Goal: Task Accomplishment & Management: Complete application form

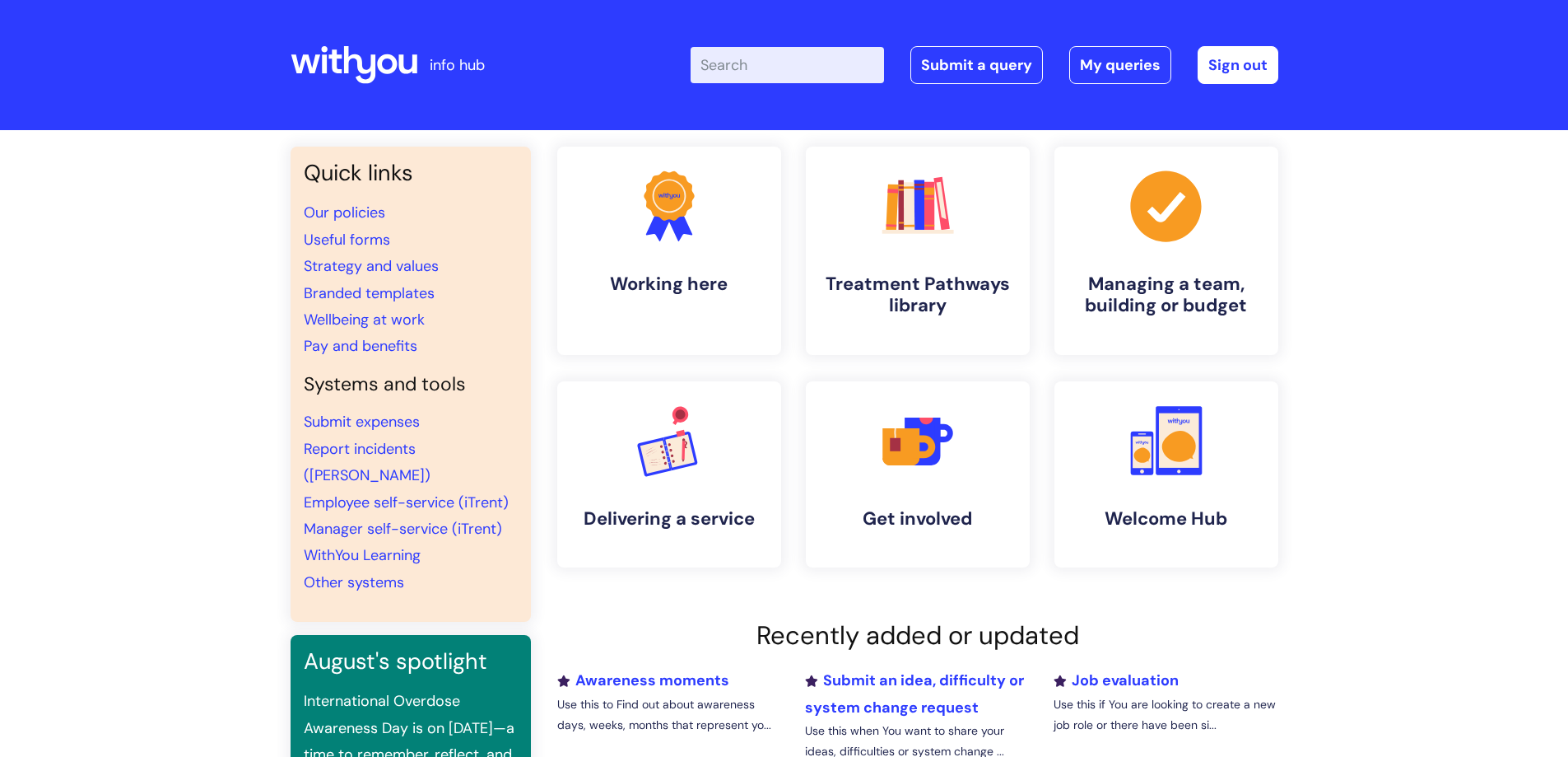
click at [815, 64] on input "Enter your search term here..." at bounding box center [786, 65] width 193 height 36
click at [976, 65] on link "Submit a query" at bounding box center [977, 65] width 132 height 38
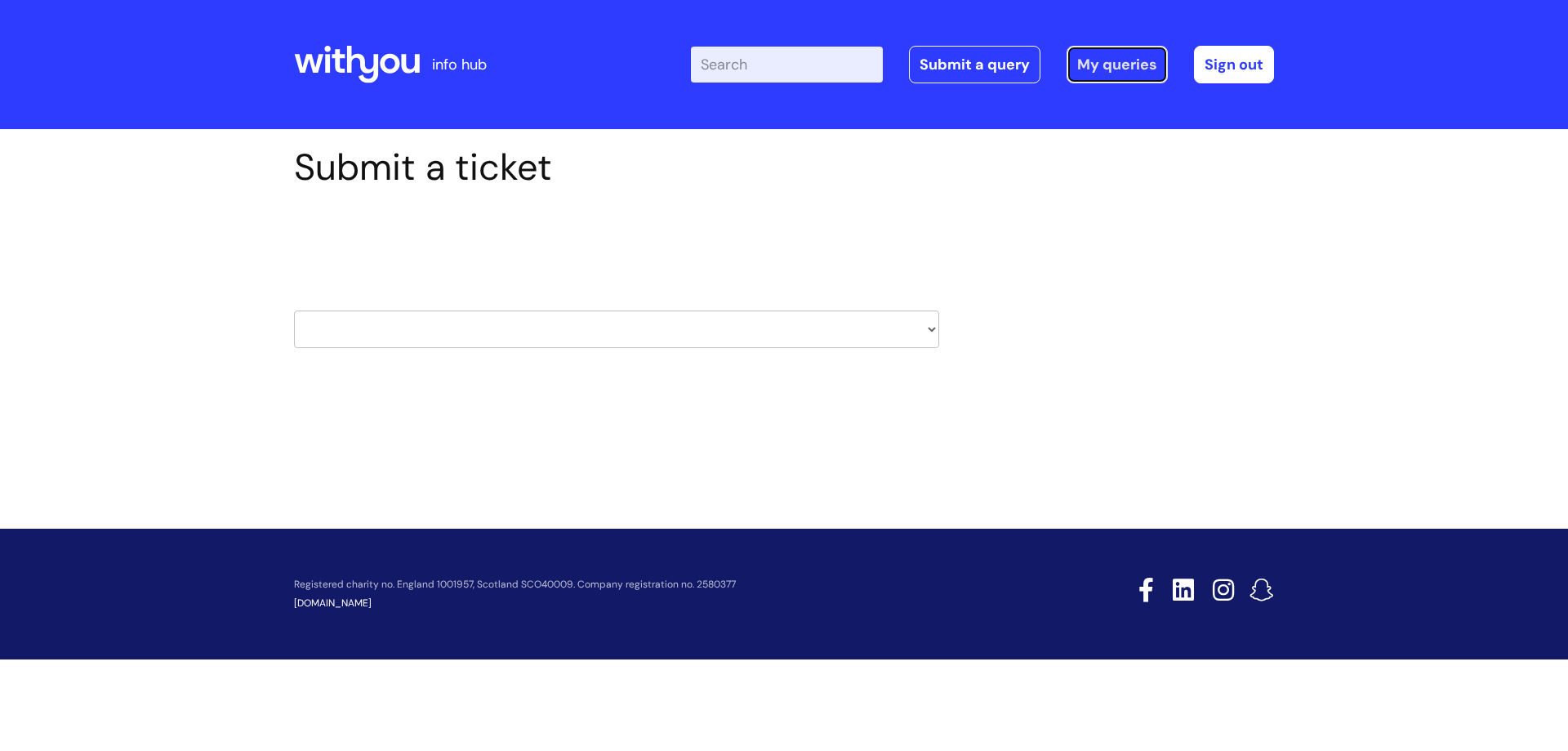
click at [1113, 65] on link "My queries" at bounding box center [1117, 64] width 101 height 38
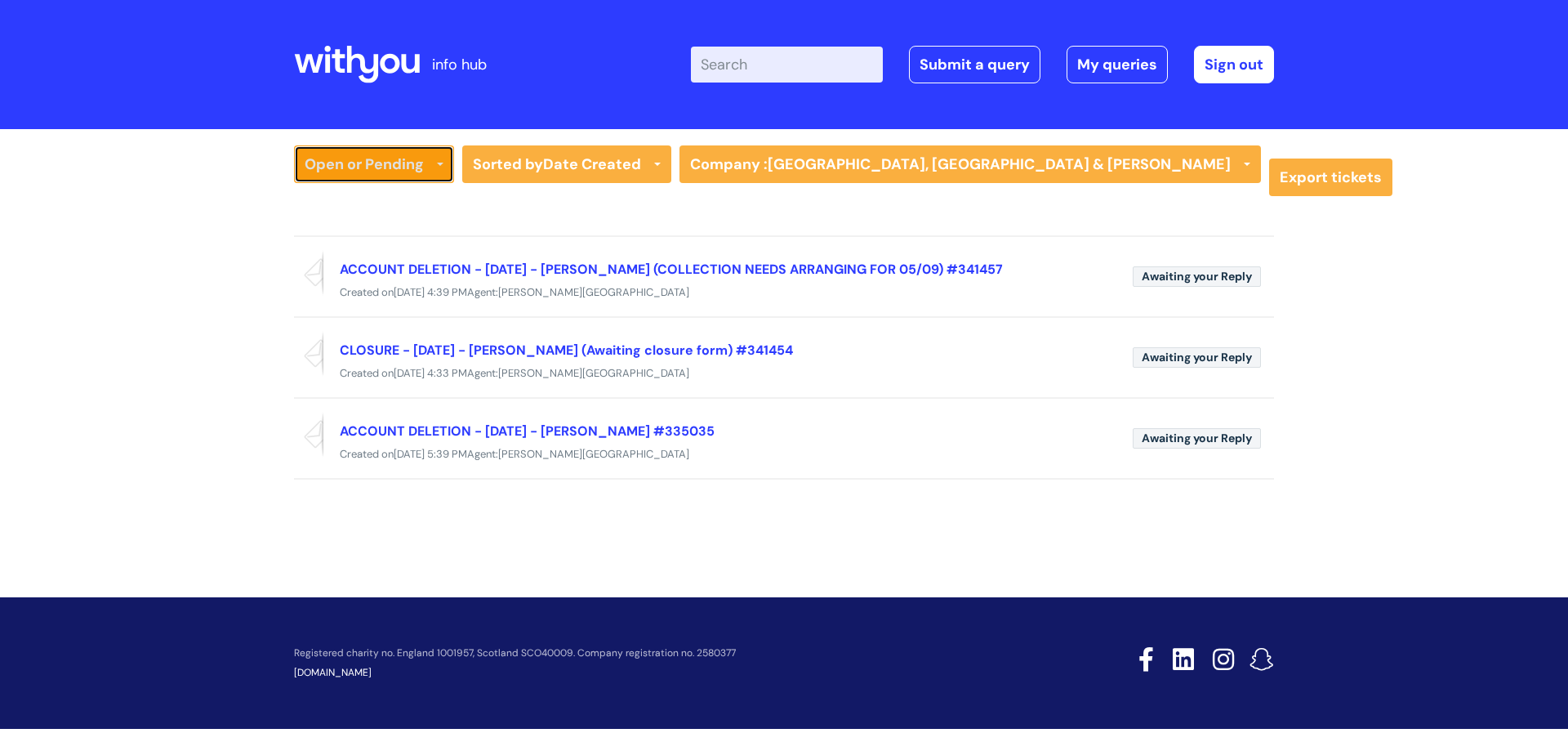
click at [413, 161] on link "Open or Pending" at bounding box center [374, 163] width 160 height 38
click at [365, 196] on link "All Tickets" at bounding box center [374, 198] width 160 height 23
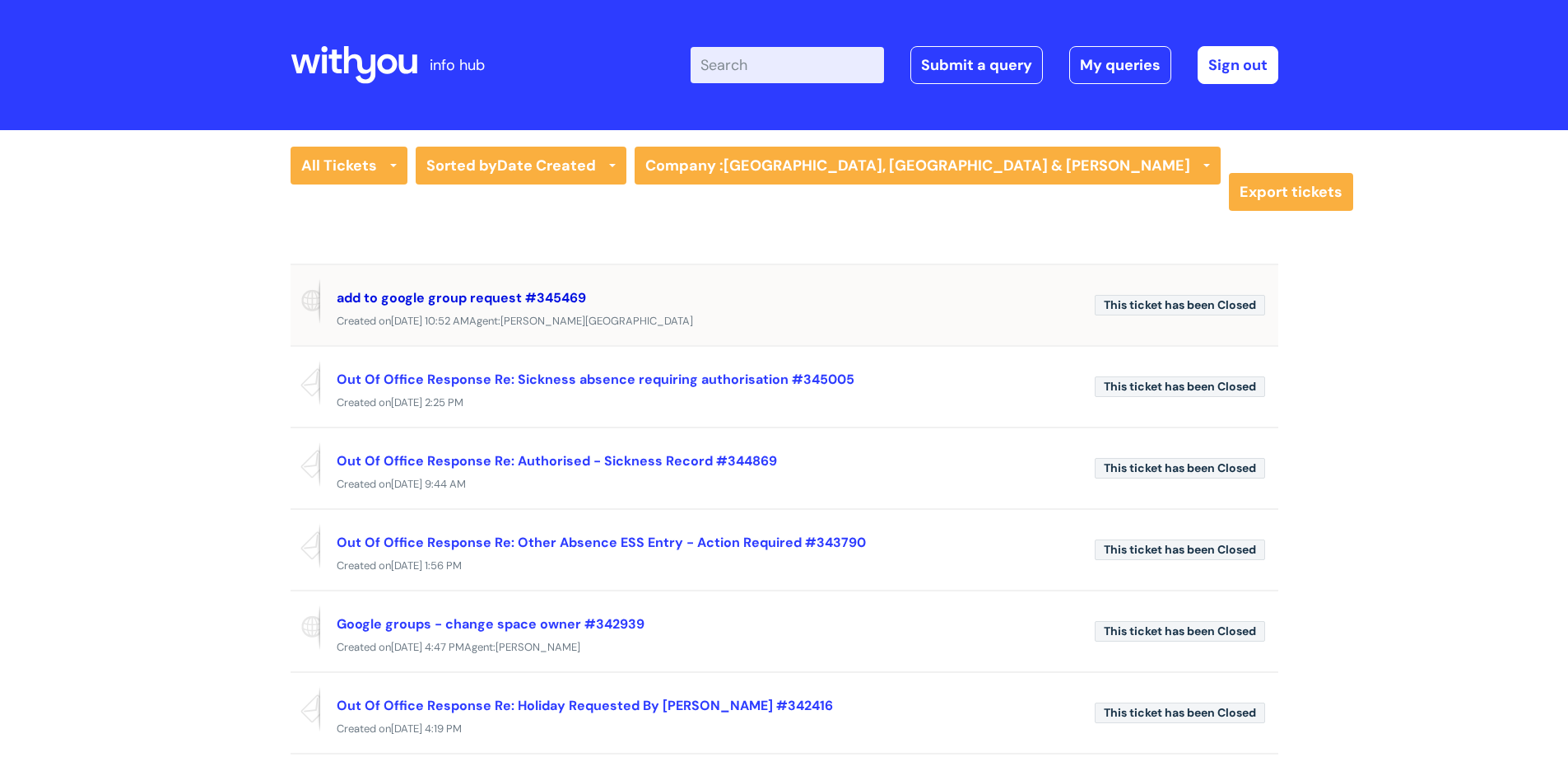
click at [458, 297] on link "add to google group request #345469" at bounding box center [461, 298] width 249 height 18
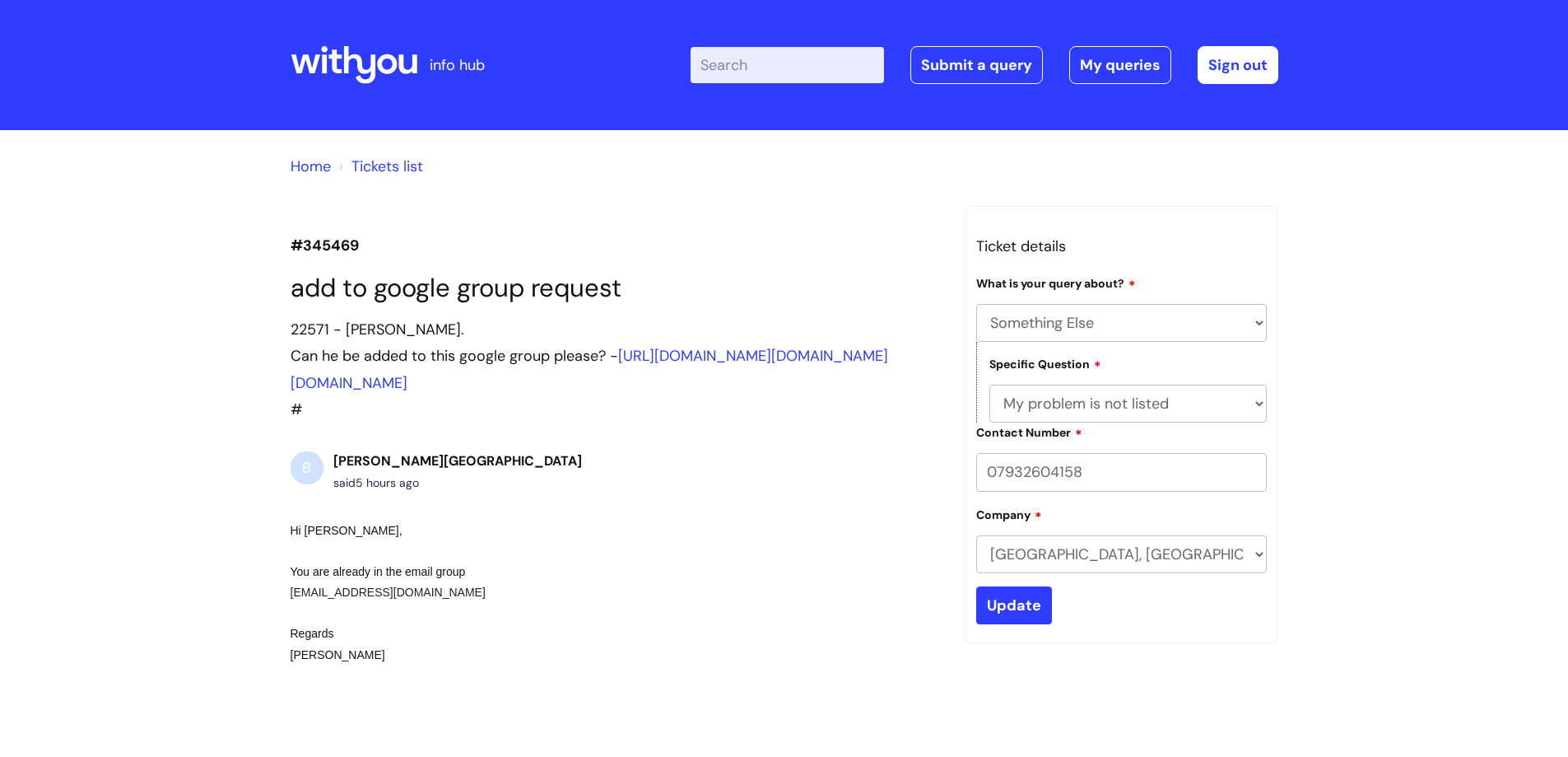
select select "Something Else"
select select "My problem is not listed"
click at [980, 68] on link "Submit a query" at bounding box center [977, 65] width 132 height 38
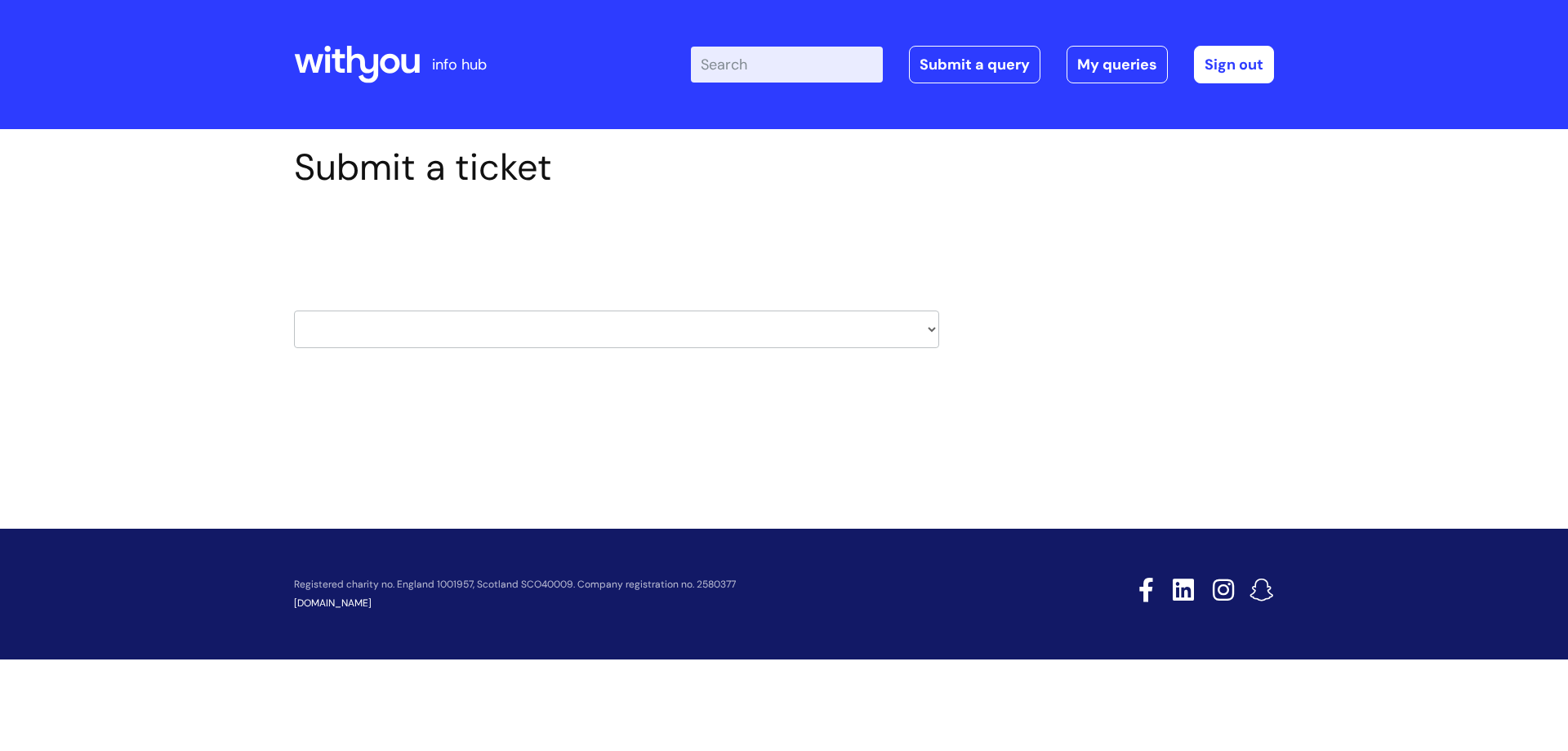
click at [887, 320] on select "HR / People IT and Support Clinical Drug Alerts Finance Accounts Data Support T…" at bounding box center [616, 329] width 645 height 38
select select "it_and_support"
click at [294, 310] on select "HR / People IT and Support Clinical Drug Alerts Finance Accounts Data Support T…" at bounding box center [616, 329] width 645 height 38
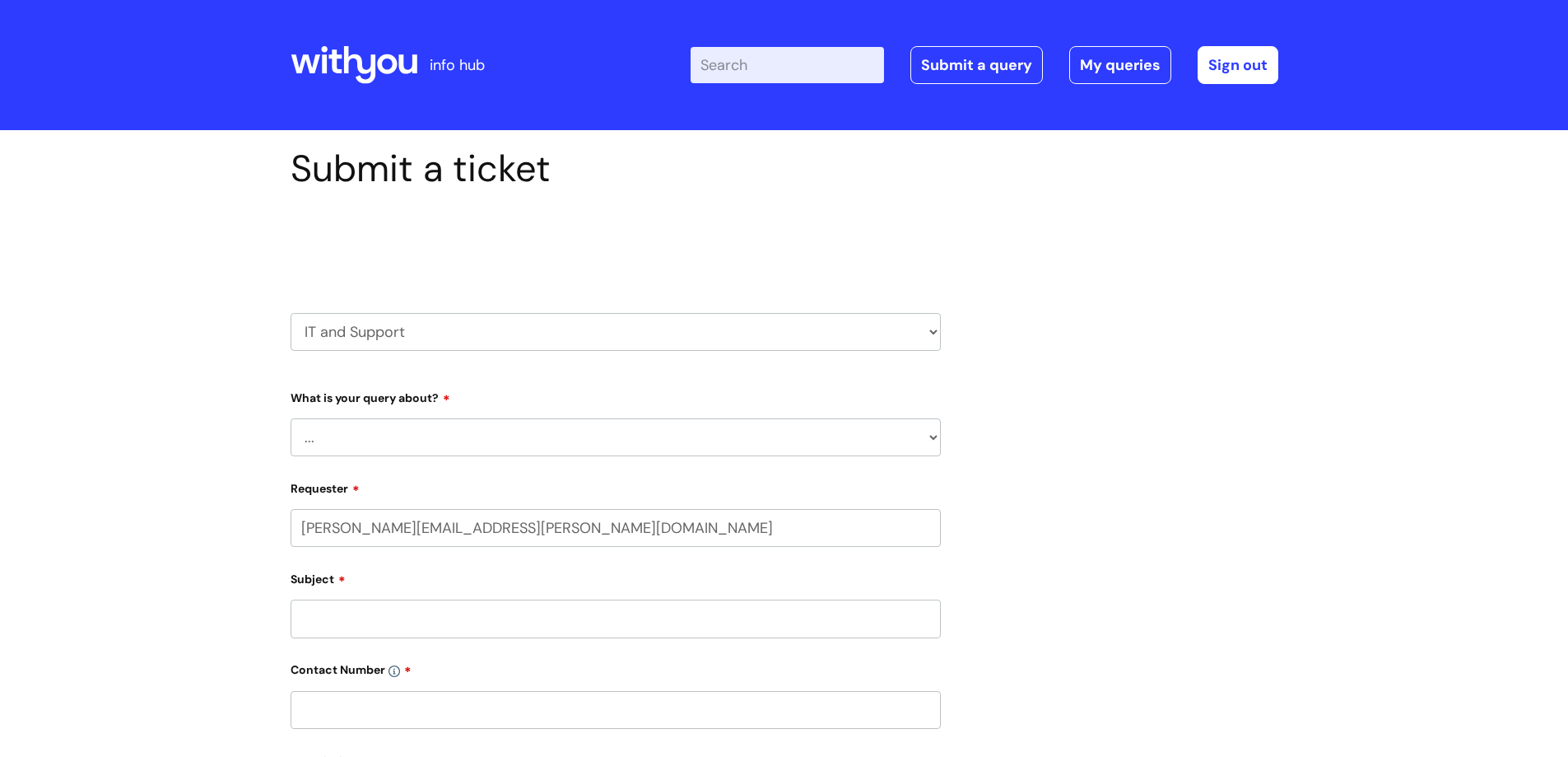
select select "80004286572"
click at [378, 441] on select "... Mobile Phone Reset & MFA Accounts, Starters and Leavers IT Hardware issue I…" at bounding box center [615, 436] width 650 height 38
select select "Something Else"
click at [290, 418] on select "... Mobile Phone Reset & MFA Accounts, Starters and Leavers IT Hardware issue I…" at bounding box center [615, 436] width 650 height 38
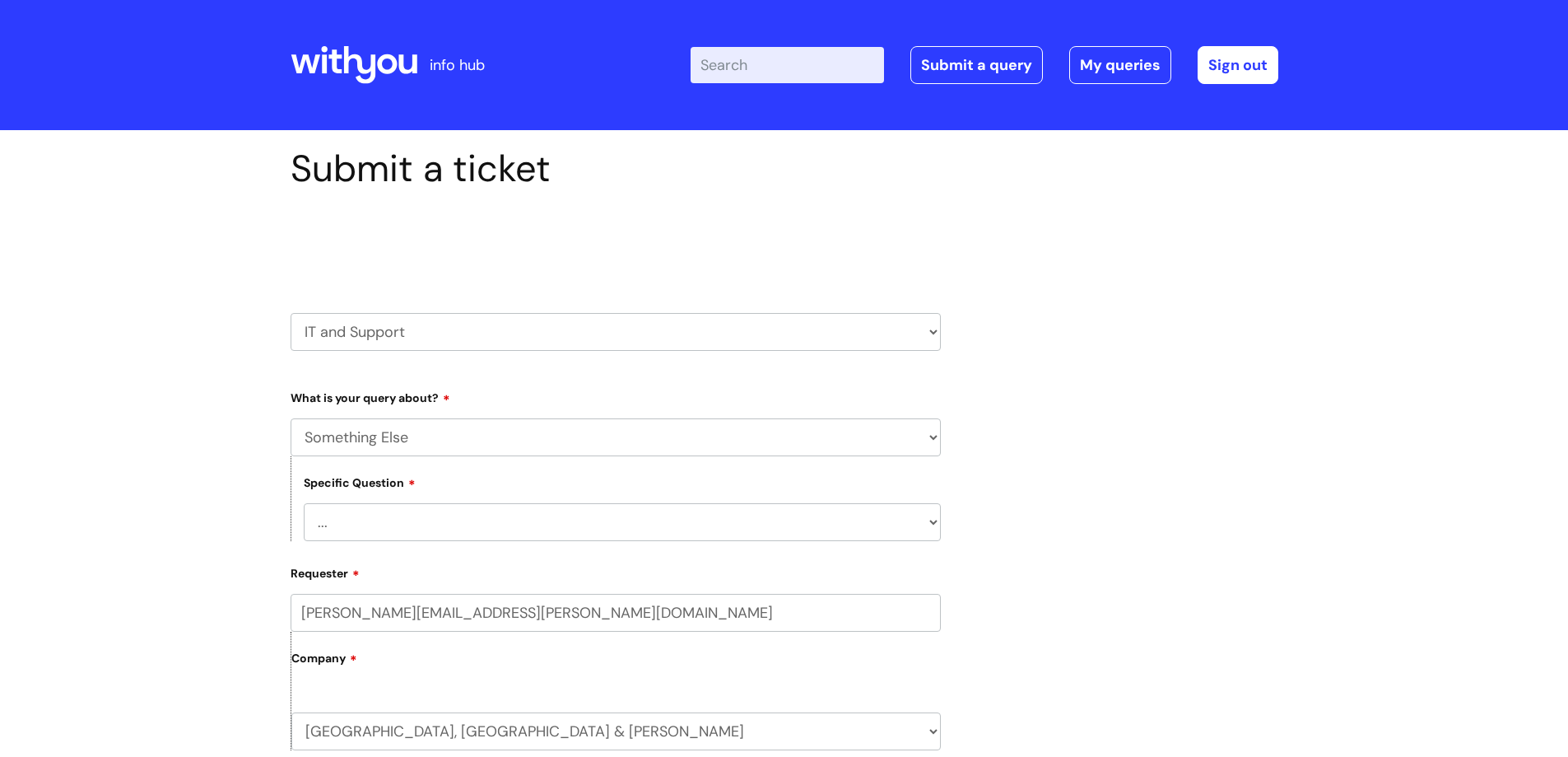
click at [387, 524] on select "... My problem is not listed" at bounding box center [623, 522] width 637 height 38
select select "My problem is not listed"
click at [304, 503] on select "... My problem is not listed" at bounding box center [623, 522] width 637 height 38
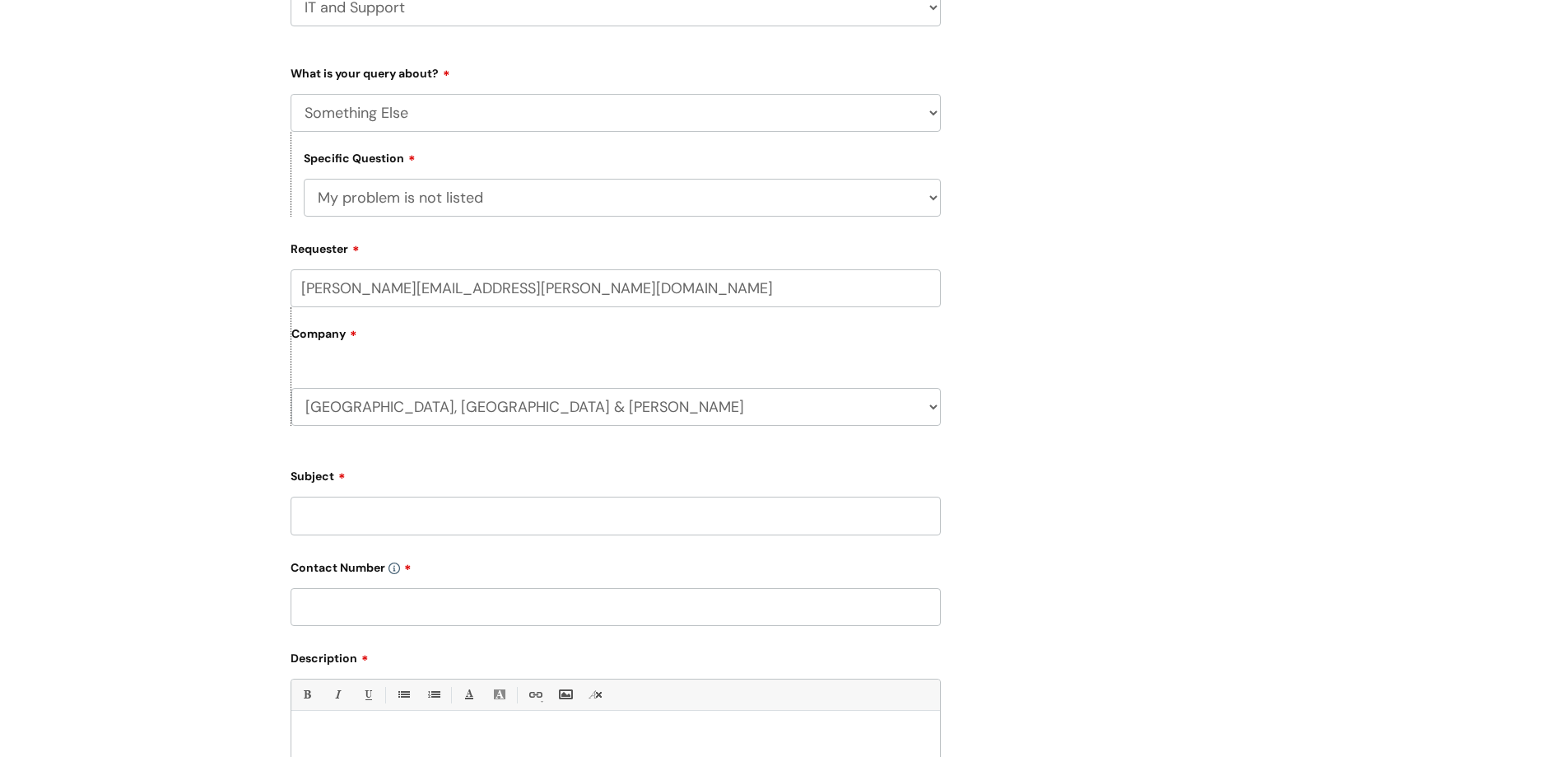
scroll to position [329, 0]
click at [350, 504] on input "Subject" at bounding box center [615, 510] width 650 height 38
click at [312, 514] on input "zdd to drive request" at bounding box center [615, 510] width 650 height 38
type input "add to drive request"
click at [334, 595] on input "text" at bounding box center [615, 601] width 650 height 38
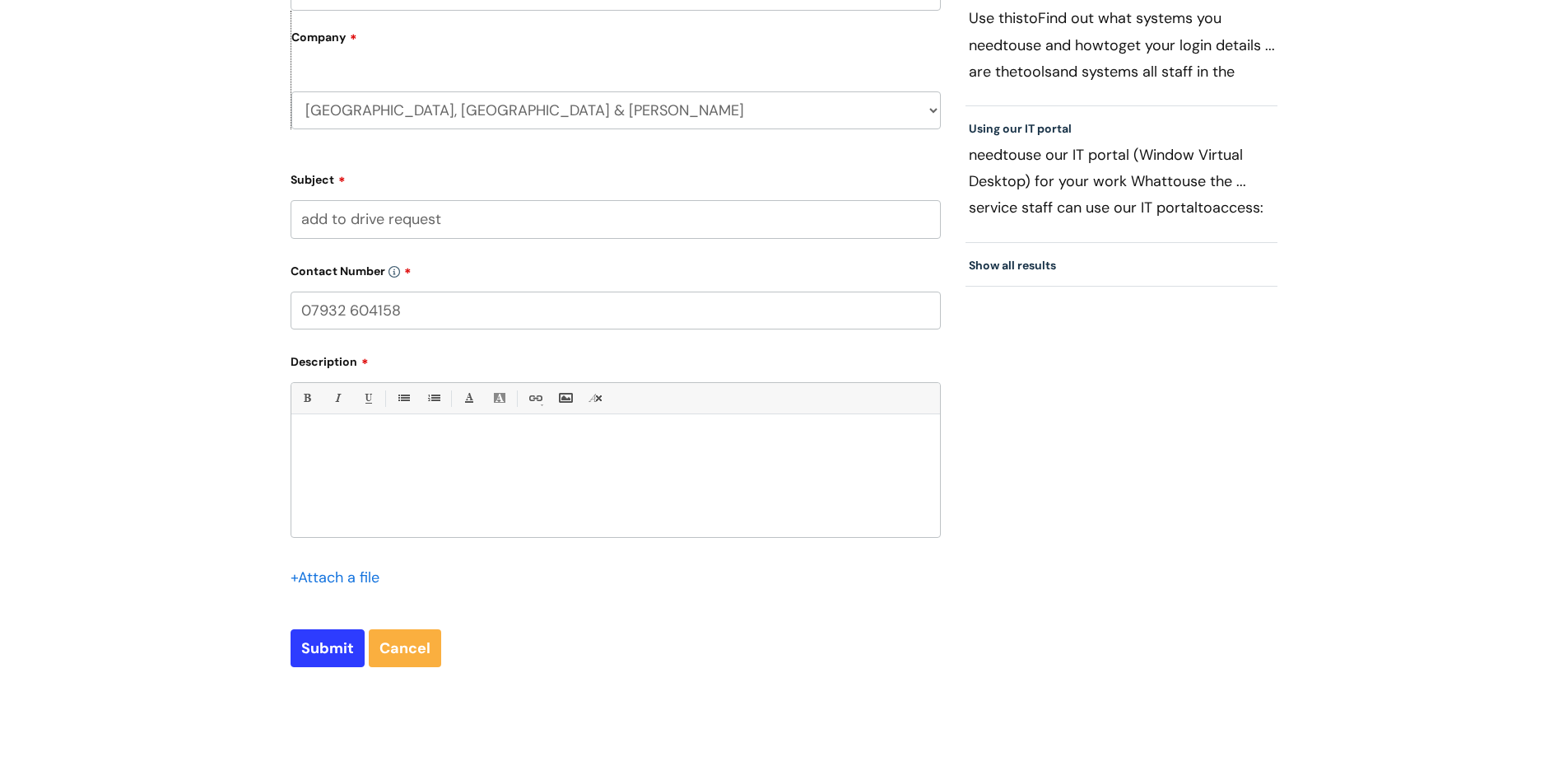
scroll to position [741, 0]
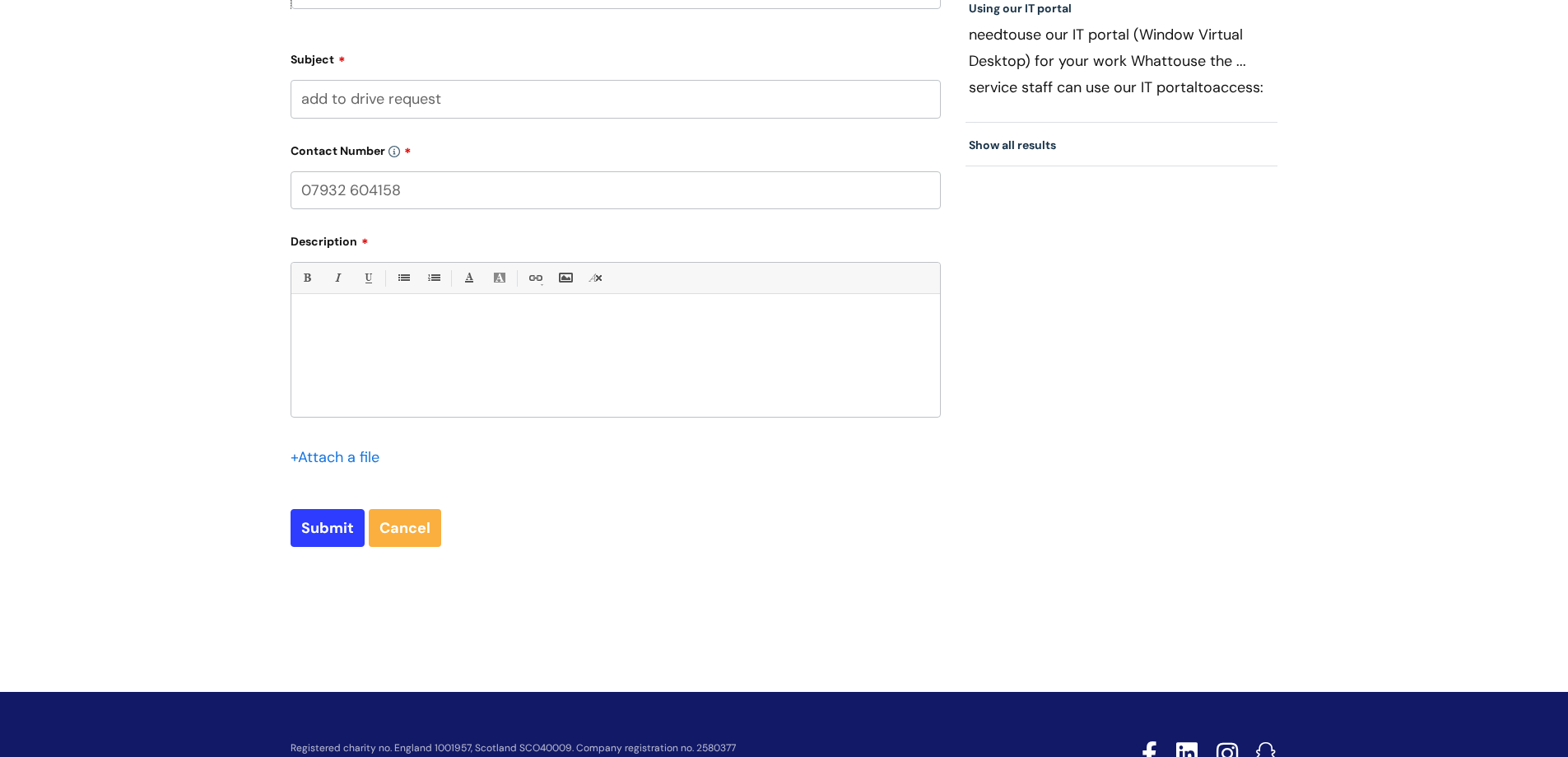
type input "07932 604158"
click at [364, 316] on p at bounding box center [616, 323] width 624 height 15
click at [385, 337] on p "Can NIL PAVLOV be added to this drive please?" at bounding box center [616, 337] width 624 height 15
click at [423, 336] on p "Can NIL PAVLOV - 22571 be added to this drive please?" at bounding box center [616, 337] width 624 height 15
click at [587, 336] on p "Can NIL PAVLOV (22571) be added to this drive please?" at bounding box center [616, 337] width 624 height 15
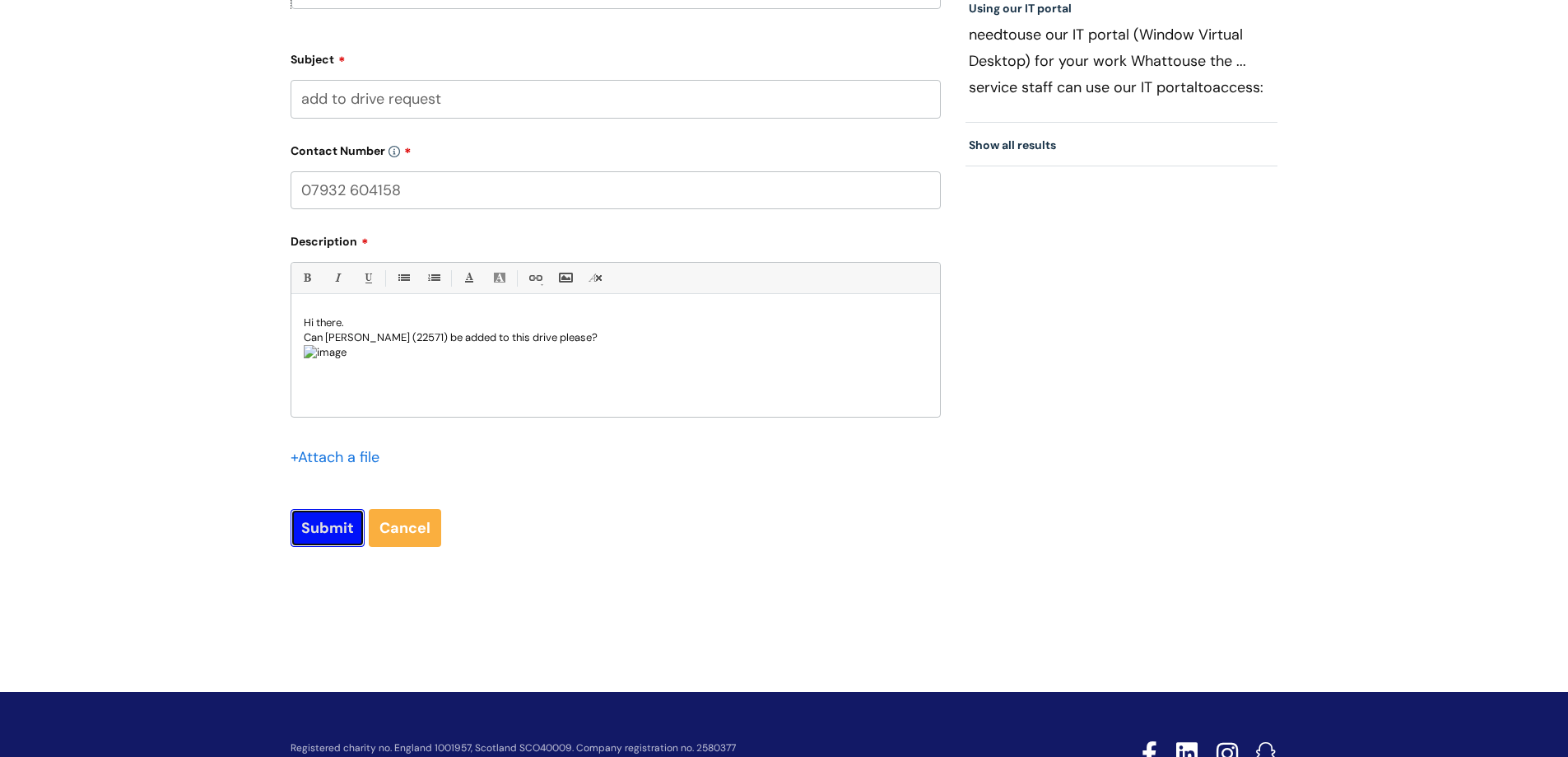
click at [336, 525] on input "Submit" at bounding box center [328, 528] width 75 height 38
type input "Please Wait..."
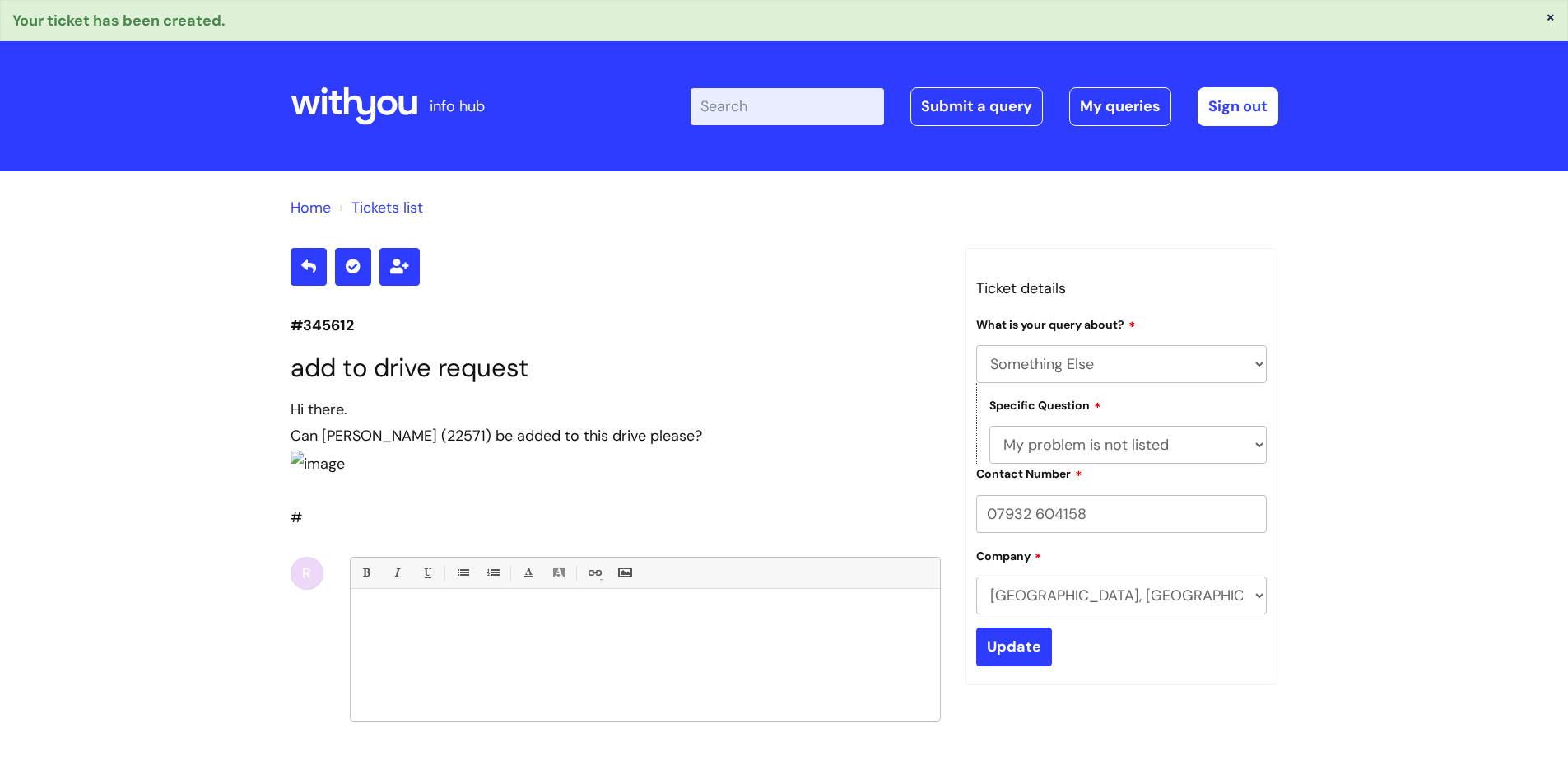
select select "Something Else"
select select "My problem is not listed"
click at [766, 98] on input "Enter your search term here..." at bounding box center [786, 106] width 193 height 36
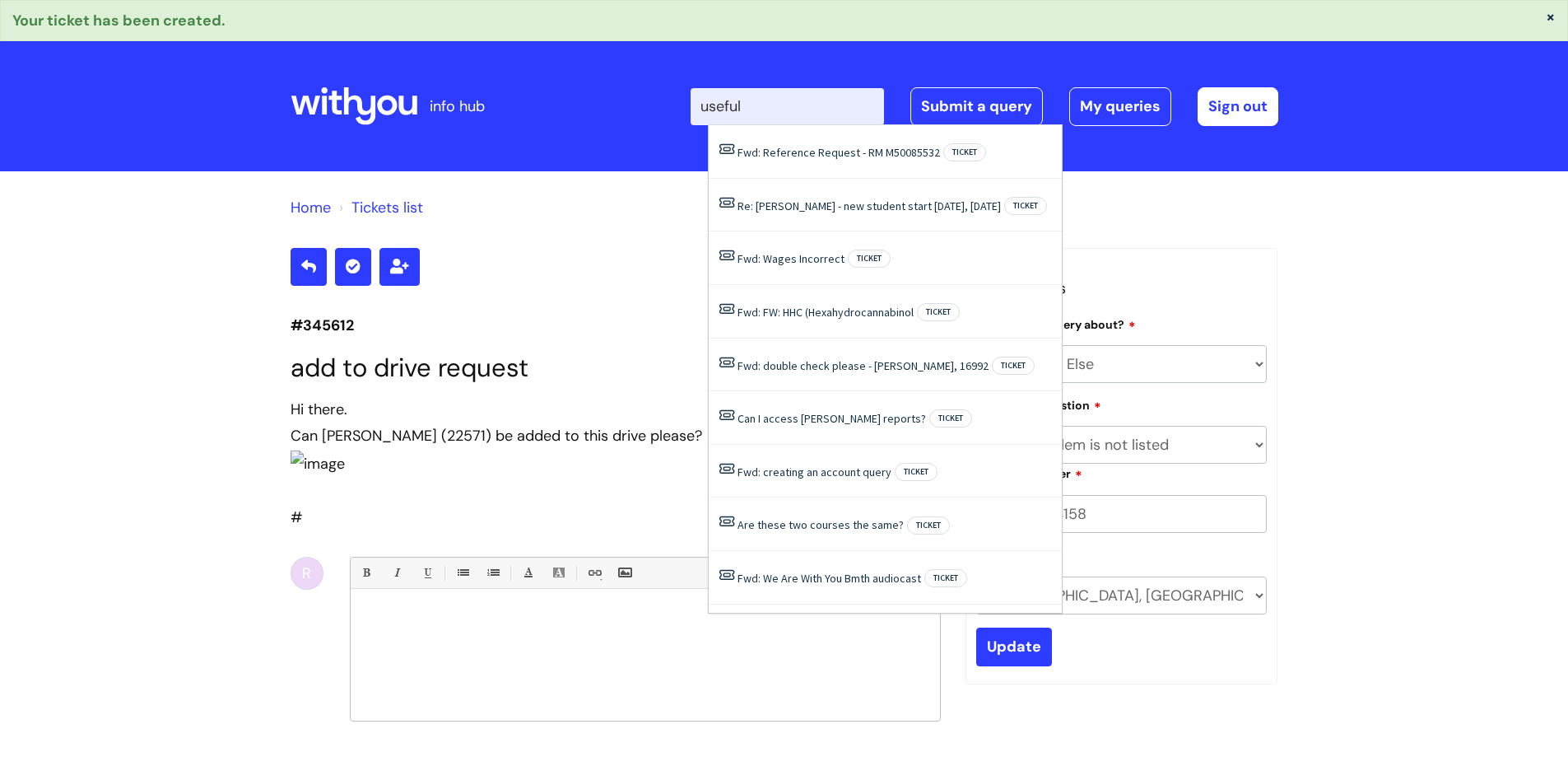
type input "useful"
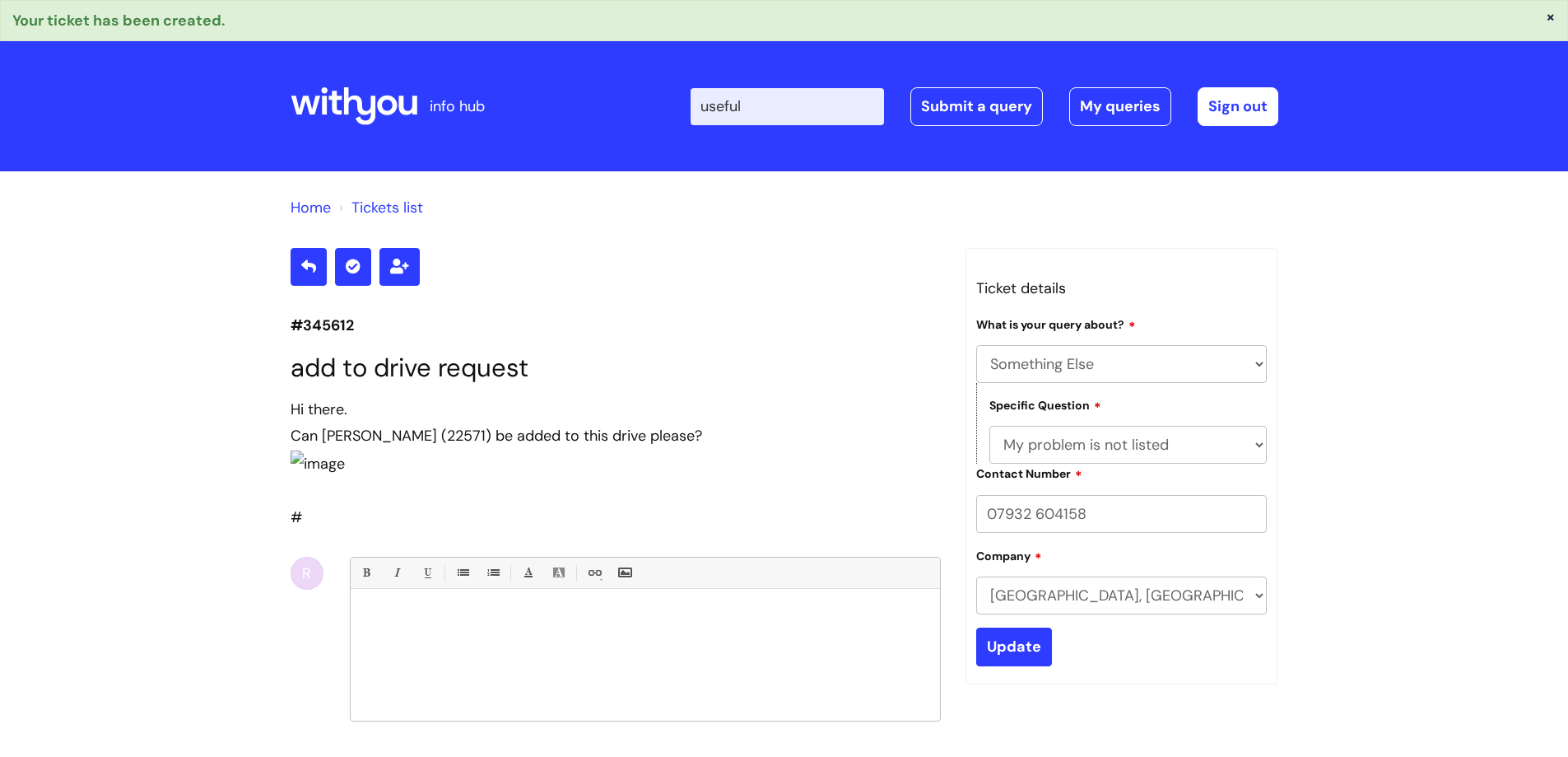
click at [372, 105] on icon at bounding box center [359, 106] width 32 height 38
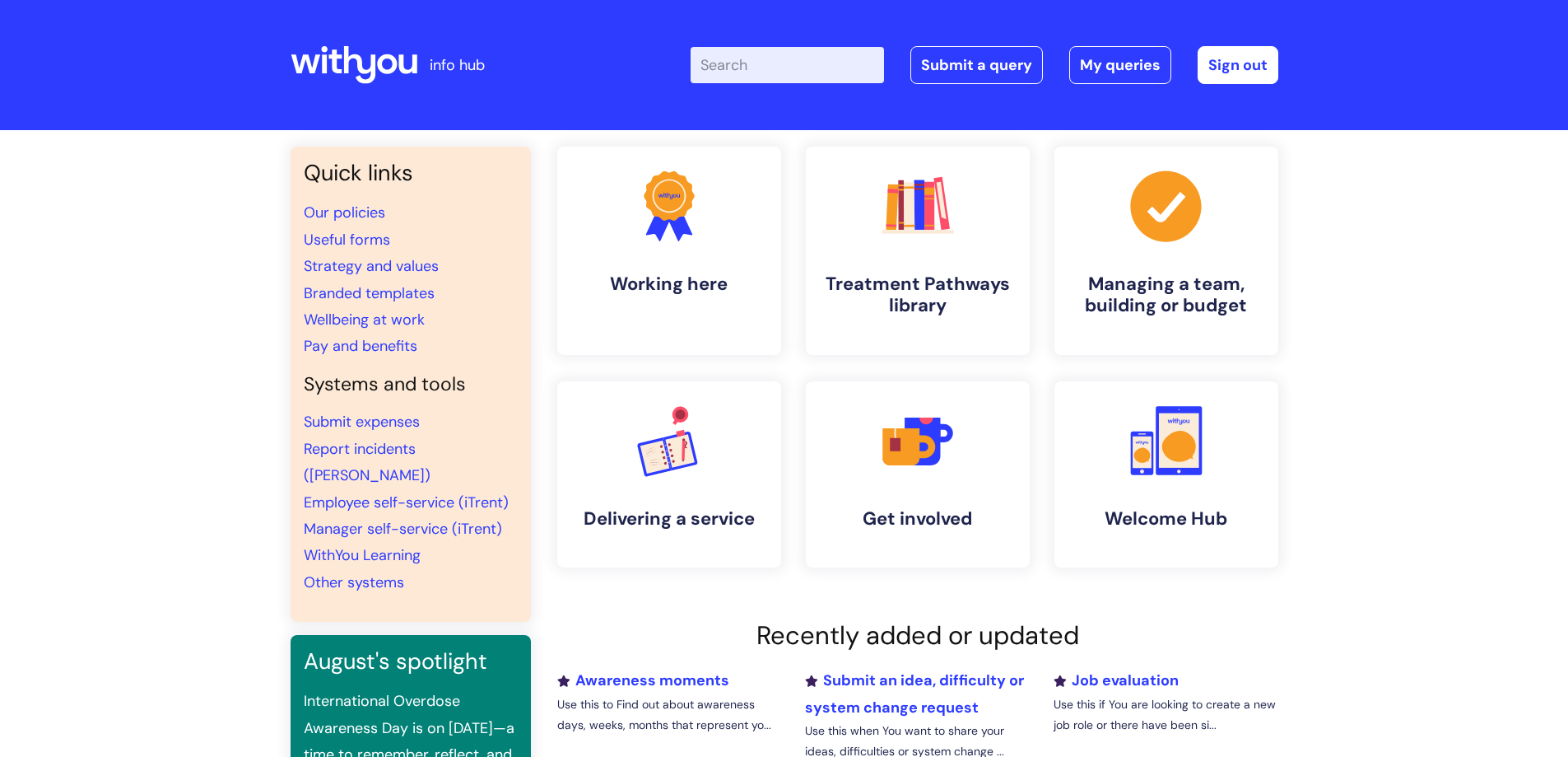
click at [729, 59] on input "Enter your search term here..." at bounding box center [786, 65] width 193 height 36
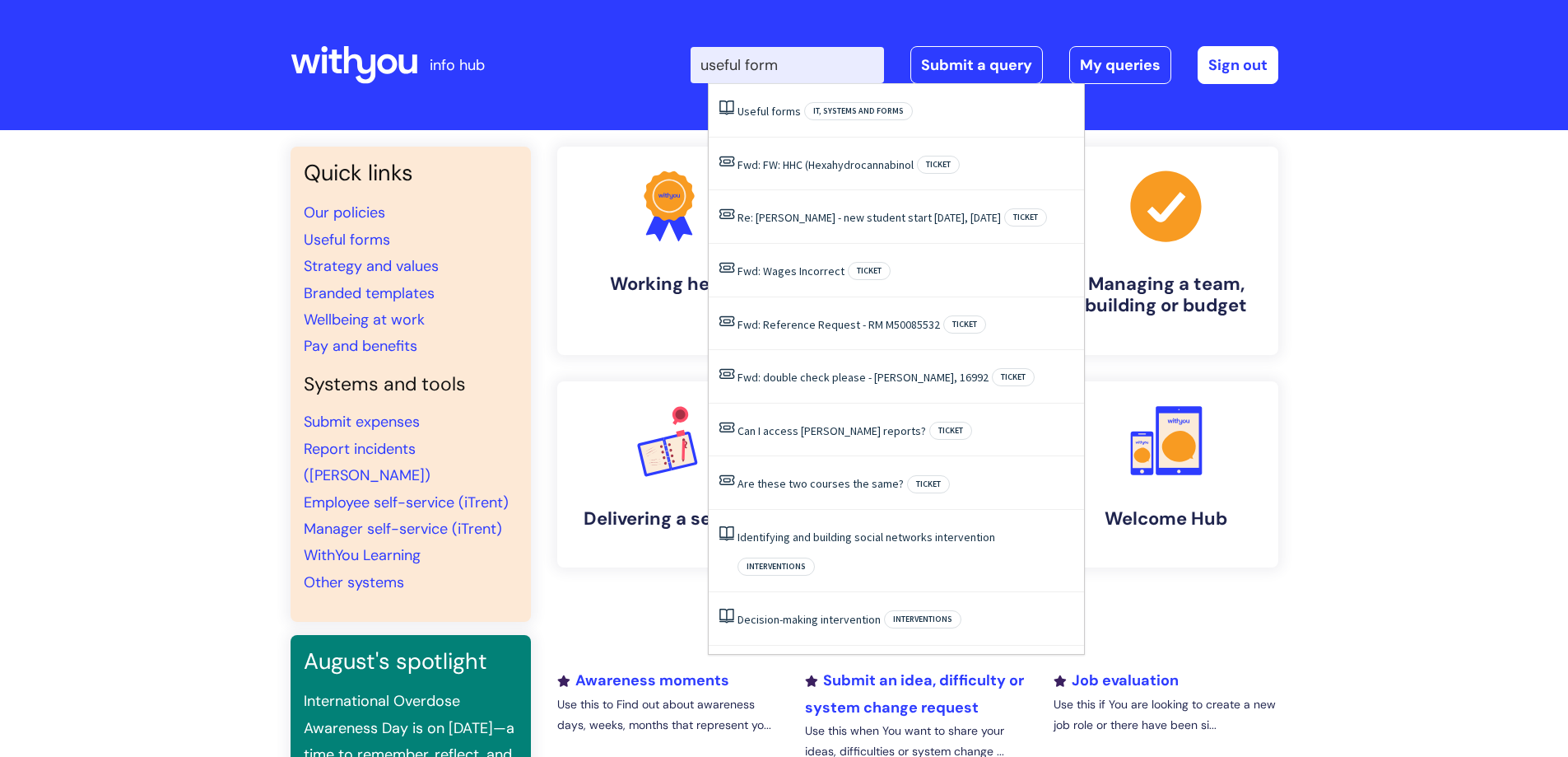
type input "useful forms"
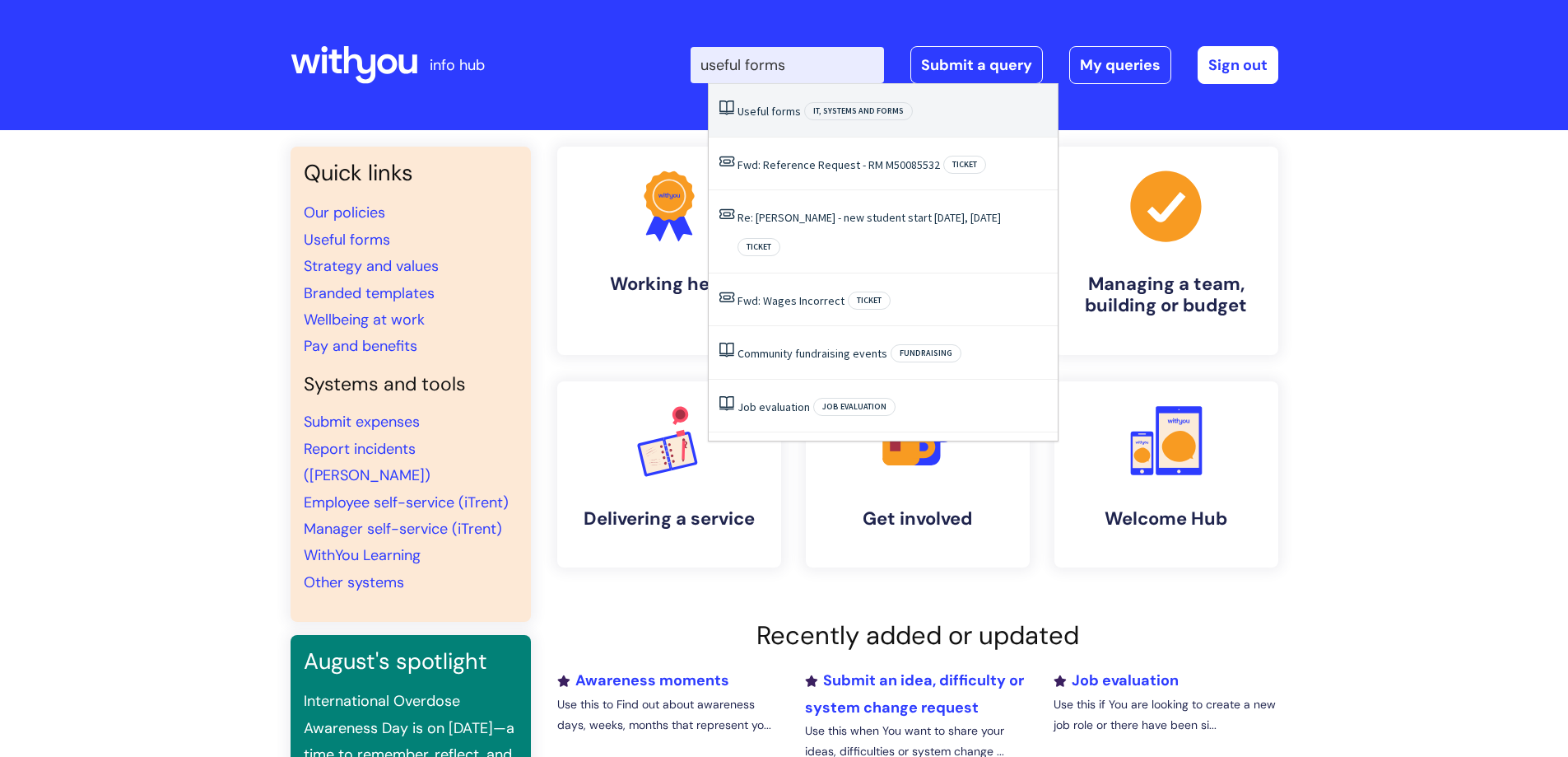
click at [783, 107] on span "forms" at bounding box center [786, 111] width 29 height 15
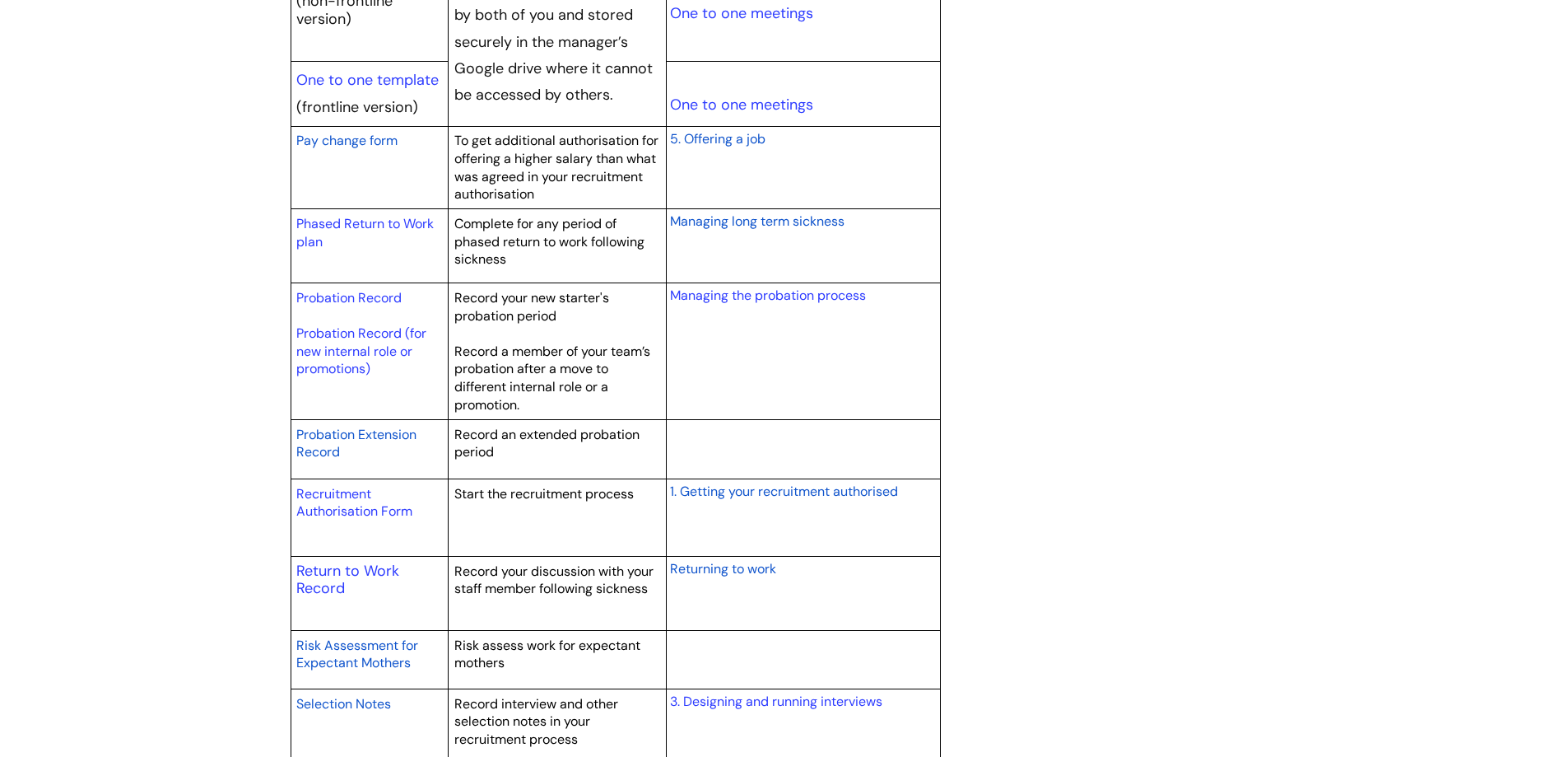
scroll to position [2132, 0]
click at [346, 335] on link "Probation Record (for new internal role or promotions)" at bounding box center [361, 352] width 130 height 53
